Goal: Information Seeking & Learning: Learn about a topic

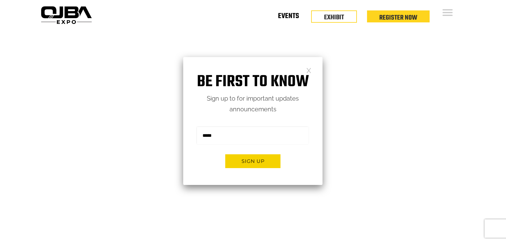
click at [289, 18] on link "Events" at bounding box center [288, 17] width 21 height 2
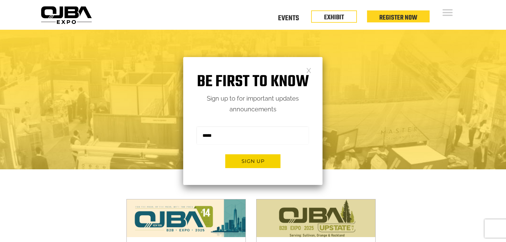
click at [310, 67] on link at bounding box center [308, 69] width 5 height 5
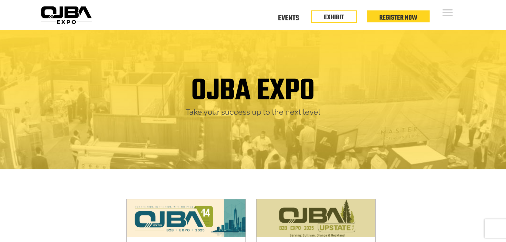
click at [291, 9] on div "Floor Plan Floor Plan Events Floor Plan EXHIBIT Register Now" at bounding box center [280, 15] width 373 height 30
click at [291, 16] on link "Events" at bounding box center [288, 17] width 21 height 2
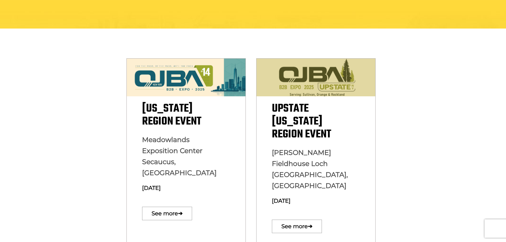
scroll to position [167, 0]
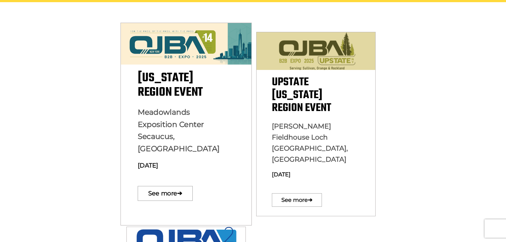
click at [178, 94] on span "New York Region Event" at bounding box center [169, 84] width 65 height 33
